Goal: Task Accomplishment & Management: Complete application form

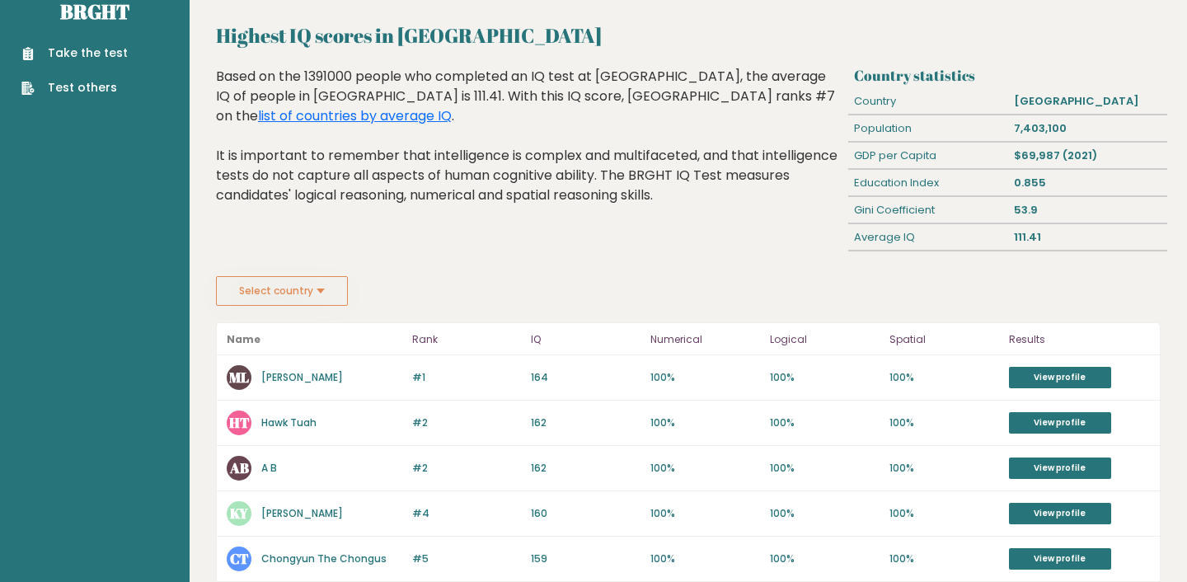
scroll to position [29, 0]
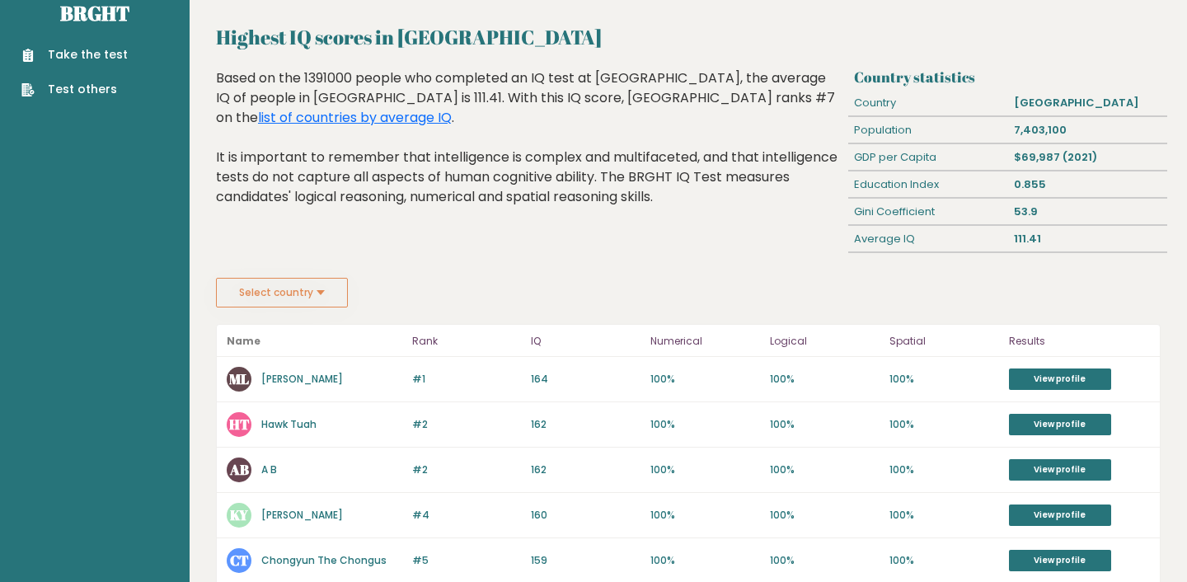
click at [315, 306] on button "Select country" at bounding box center [282, 293] width 132 height 30
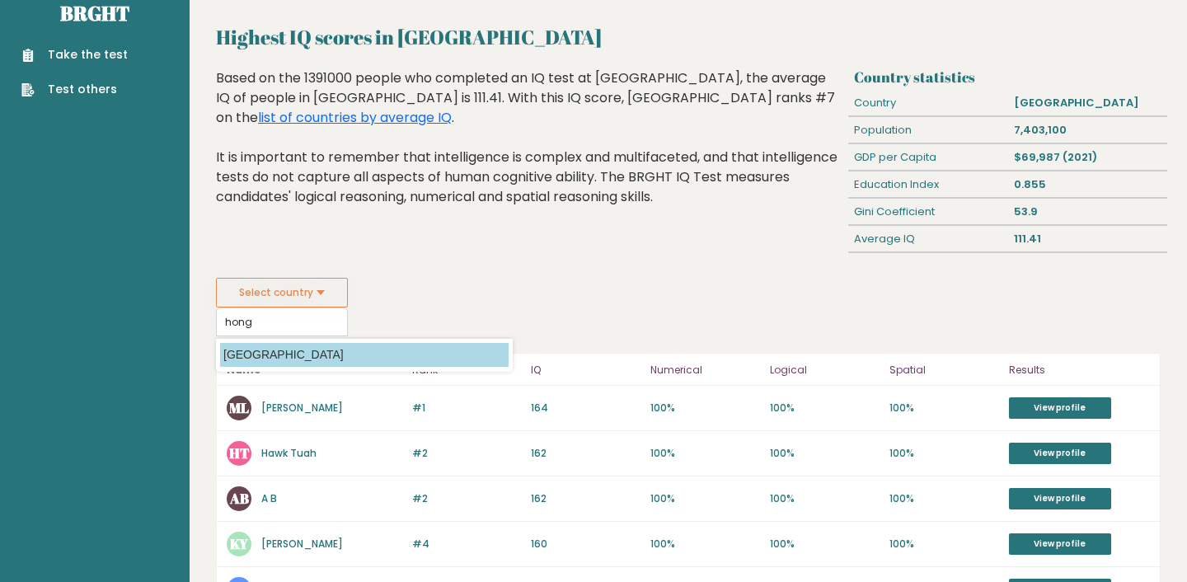
click at [271, 360] on option "[GEOGRAPHIC_DATA]" at bounding box center [364, 355] width 289 height 24
type input "[GEOGRAPHIC_DATA]"
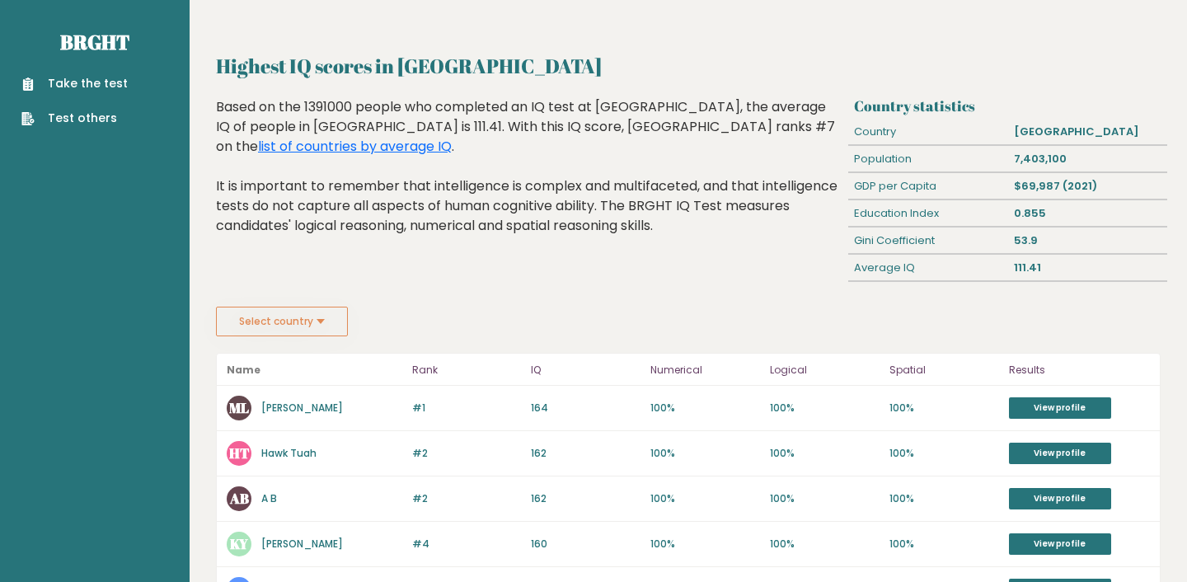
click at [390, 311] on fieldset "Select country Country [GEOGRAPHIC_DATA] [GEOGRAPHIC_DATA] [GEOGRAPHIC_DATA] [U…" at bounding box center [364, 322] width 297 height 30
click at [76, 91] on link "Take the test" at bounding box center [74, 83] width 106 height 17
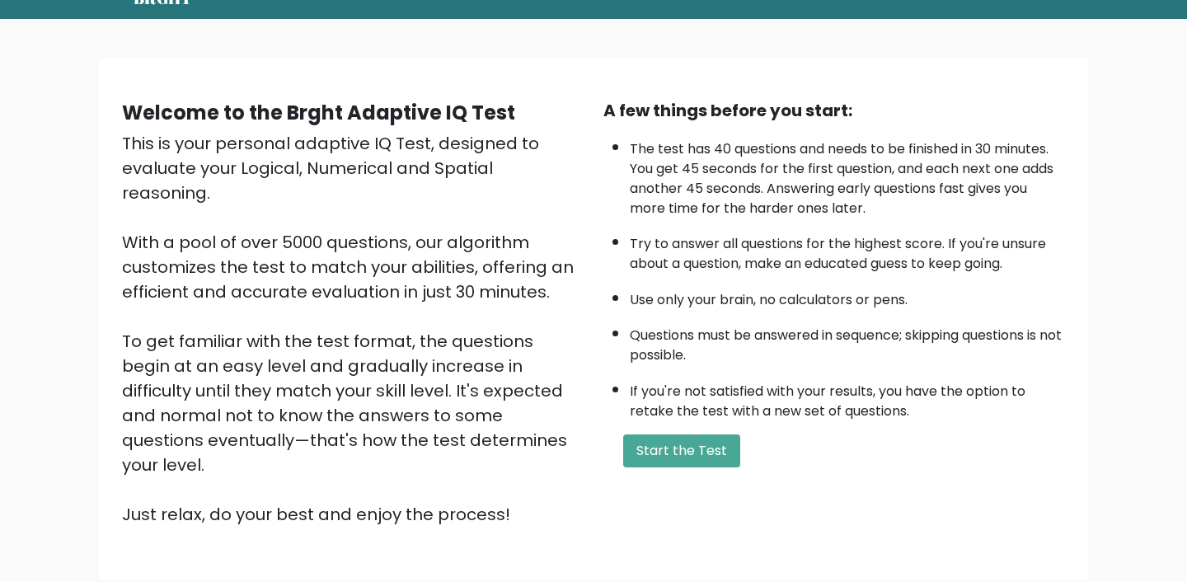
scroll to position [69, 0]
